Goal: Information Seeking & Learning: Learn about a topic

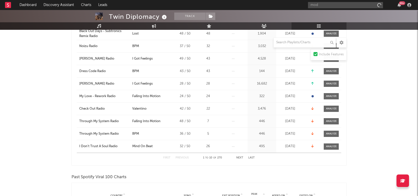
scroll to position [112, 0]
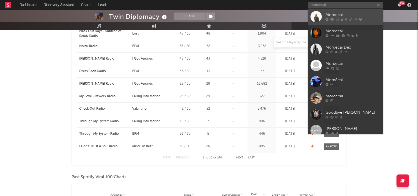
type input "mordecai"
click at [325, 21] on link "Mordecai" at bounding box center [345, 17] width 75 height 16
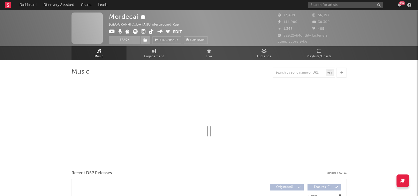
select select "6m"
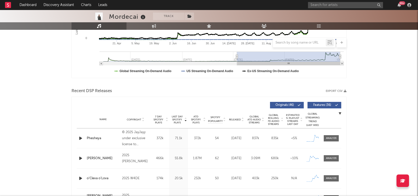
scroll to position [158, 0]
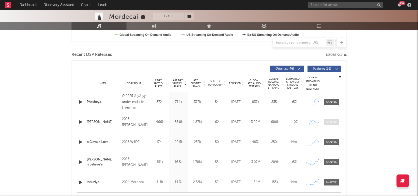
click at [334, 120] on span at bounding box center [331, 122] width 15 height 6
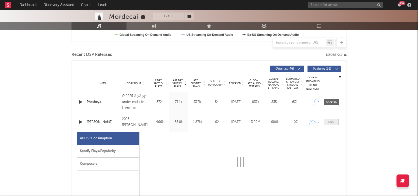
select select "1w"
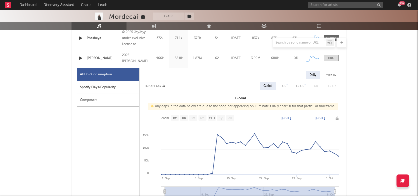
scroll to position [229, 0]
